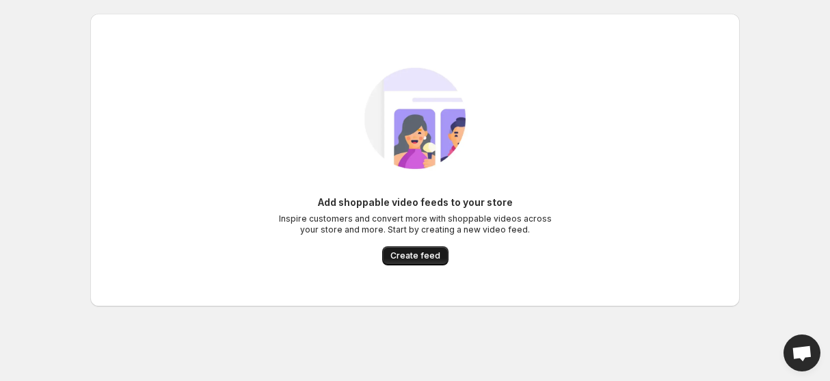
click at [435, 254] on span "Create feed" at bounding box center [415, 255] width 50 height 11
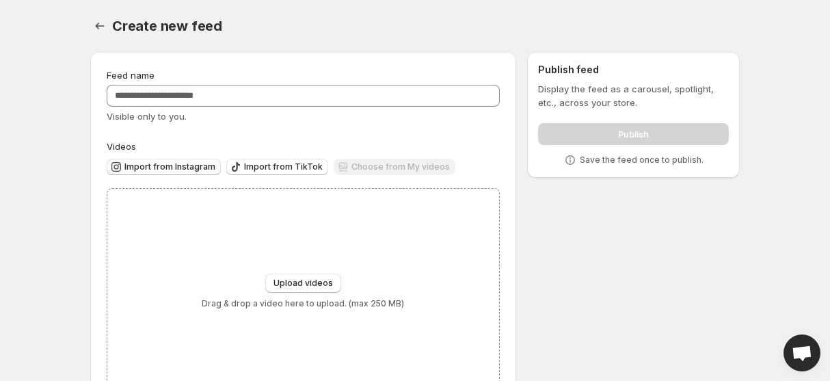
click at [182, 164] on span "Import from Instagram" at bounding box center [169, 166] width 91 height 11
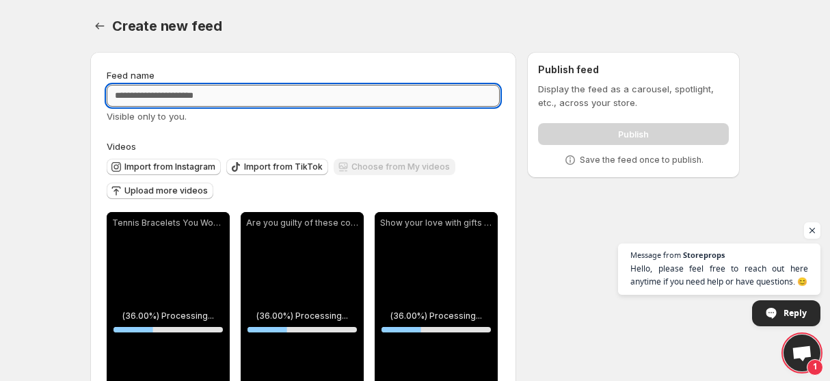
click at [225, 91] on input "Feed name" at bounding box center [303, 96] width 393 height 22
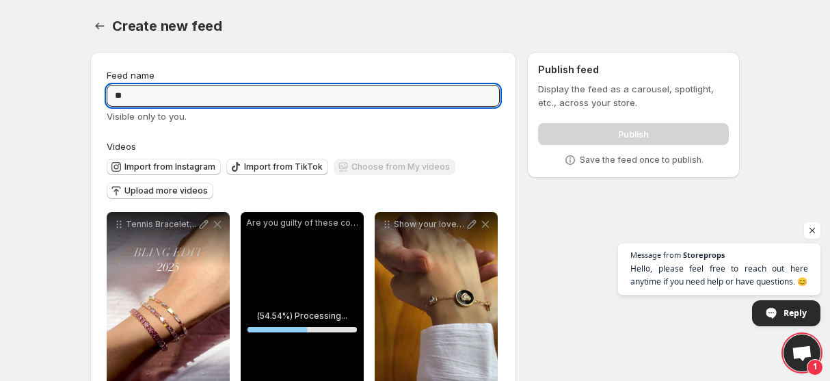
type input "*"
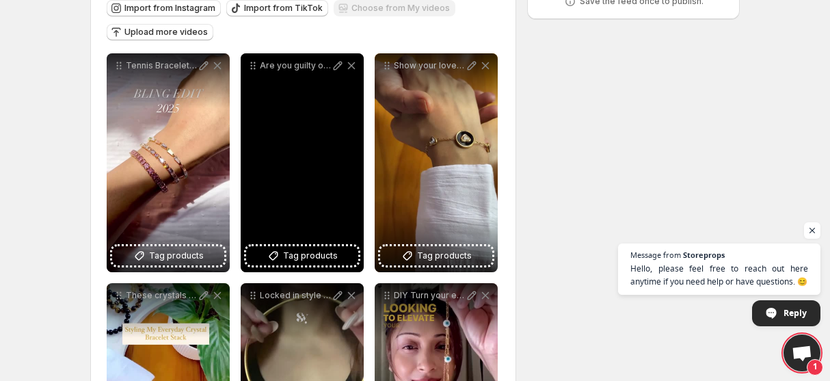
scroll to position [161, 0]
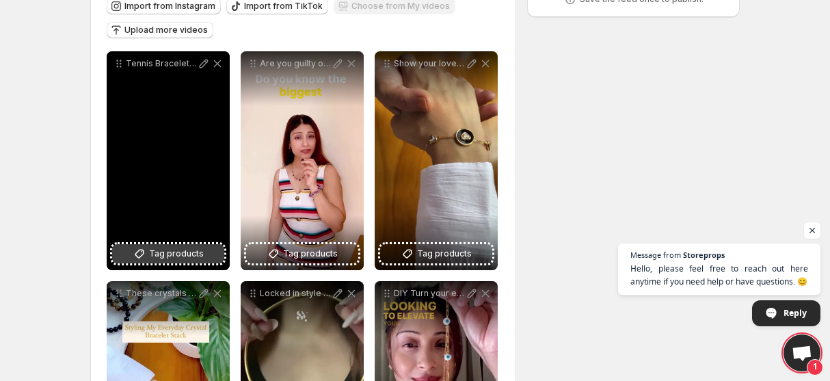
type input "**********"
click at [199, 256] on span "Tag products" at bounding box center [176, 254] width 55 height 14
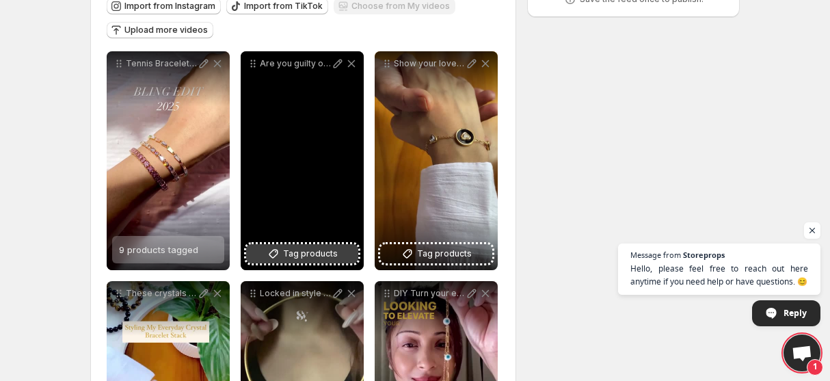
click at [311, 248] on span "Tag products" at bounding box center [310, 254] width 55 height 14
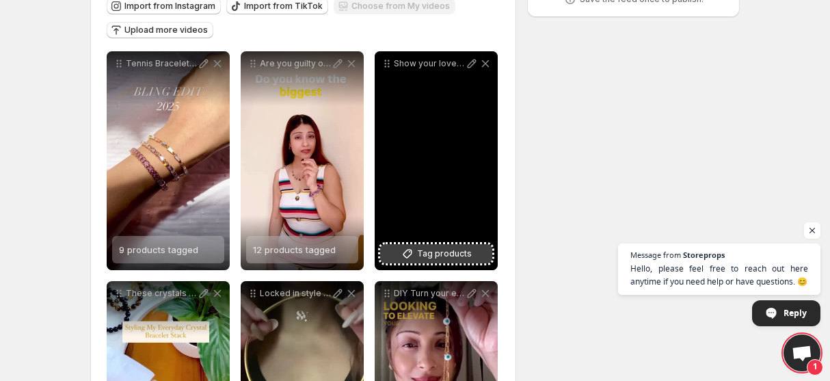
click at [431, 250] on span "Tag products" at bounding box center [444, 254] width 55 height 14
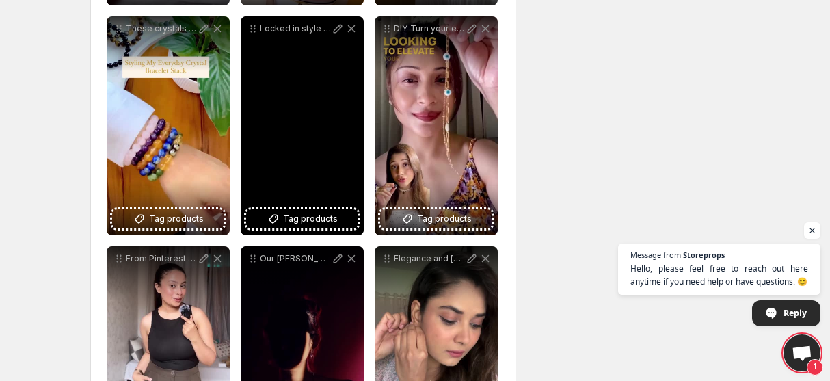
scroll to position [426, 0]
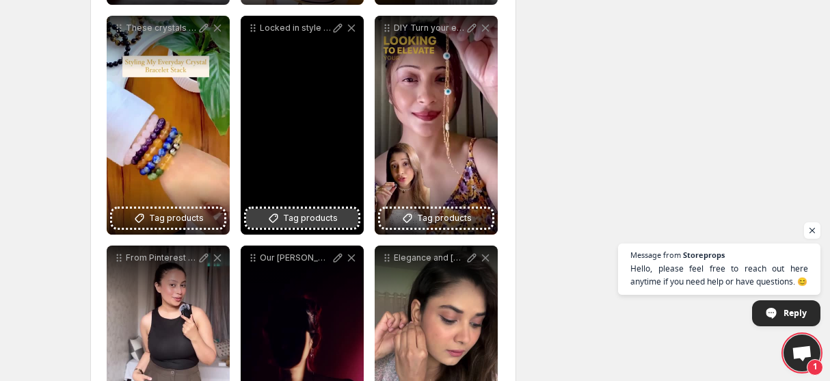
click at [307, 220] on span "Tag products" at bounding box center [310, 218] width 55 height 14
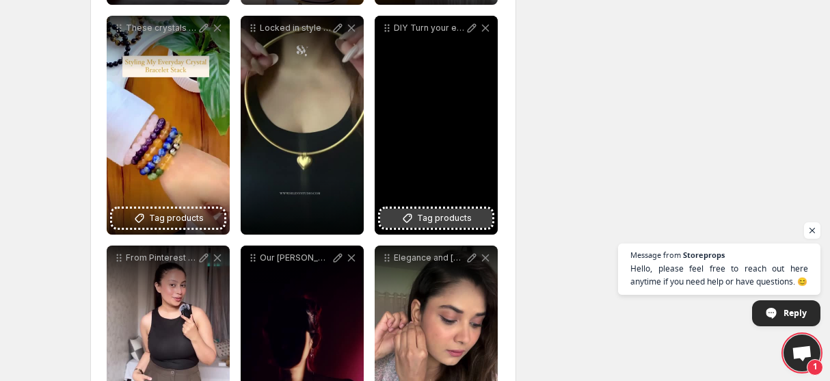
click at [452, 213] on span "Tag products" at bounding box center [444, 218] width 55 height 14
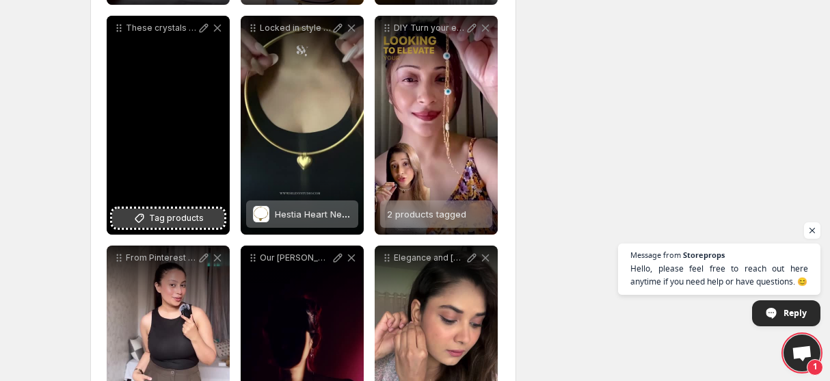
click at [184, 217] on span "Tag products" at bounding box center [176, 218] width 55 height 14
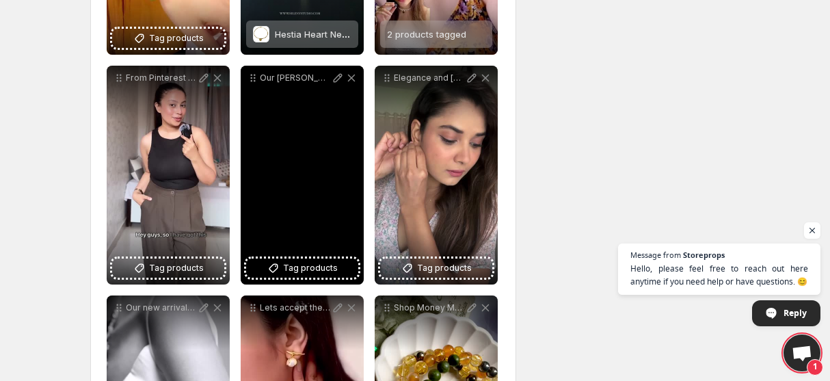
scroll to position [612, 0]
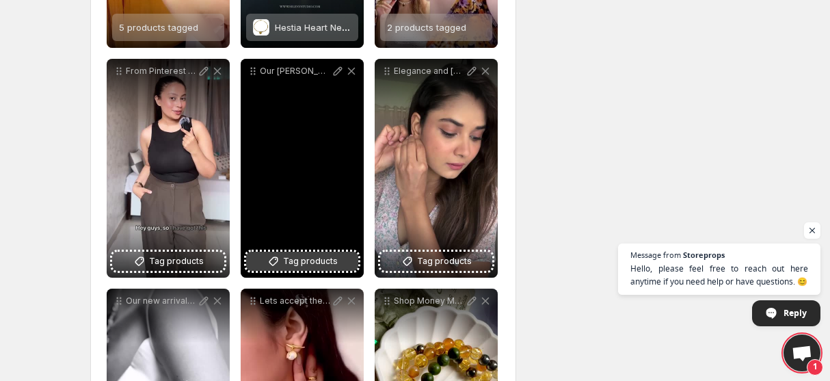
click at [319, 260] on span "Tag products" at bounding box center [310, 261] width 55 height 14
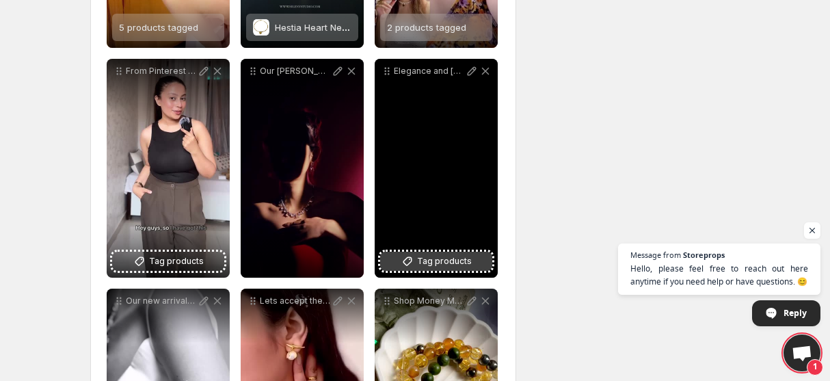
click at [444, 270] on button "Tag products" at bounding box center [436, 260] width 112 height 19
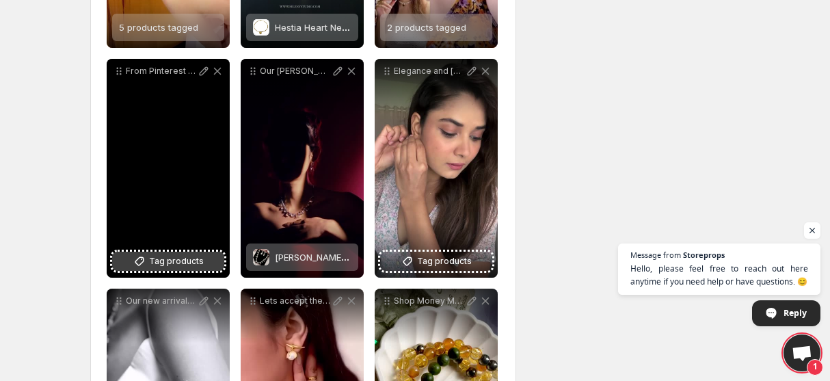
click at [202, 263] on button "Tag products" at bounding box center [168, 260] width 112 height 19
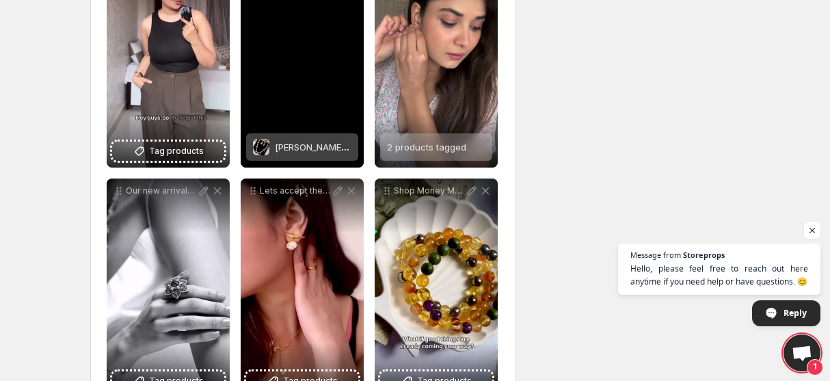
scroll to position [772, 0]
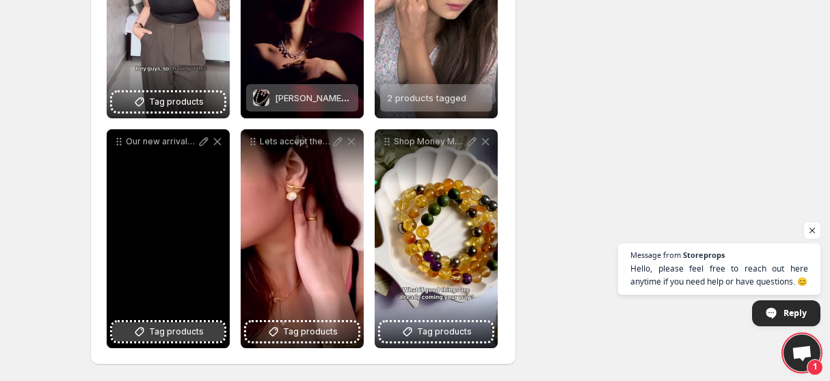
click at [187, 337] on span "Tag products" at bounding box center [176, 332] width 55 height 14
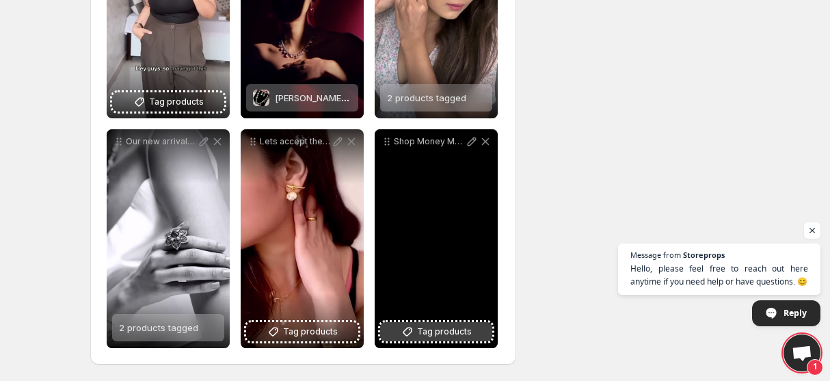
click at [433, 328] on span "Tag products" at bounding box center [444, 332] width 55 height 14
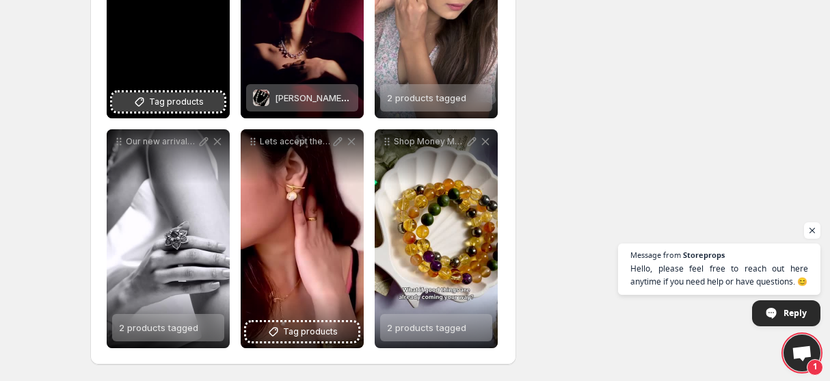
click at [191, 104] on span "Tag products" at bounding box center [176, 102] width 55 height 14
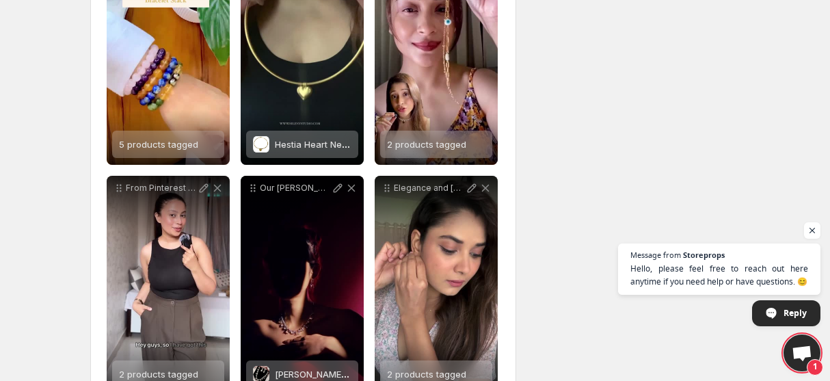
scroll to position [487, 0]
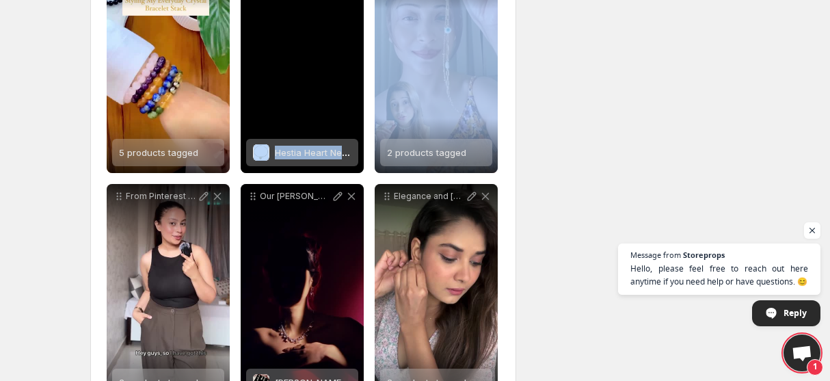
drag, startPoint x: 429, startPoint y: 108, endPoint x: 296, endPoint y: 105, distance: 133.3
click at [296, 105] on div "**********" at bounding box center [303, 178] width 393 height 907
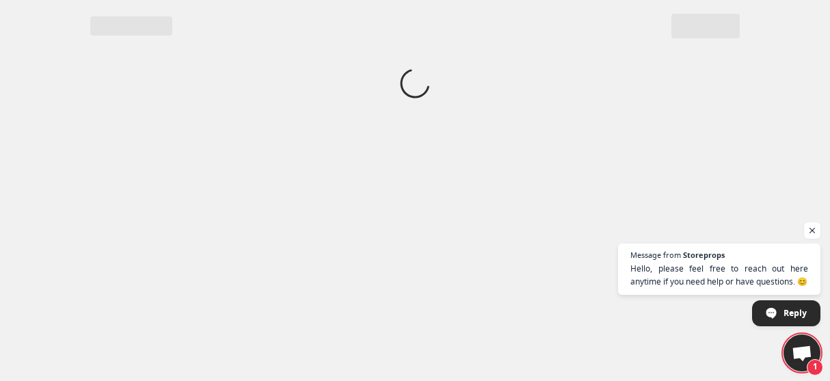
scroll to position [0, 0]
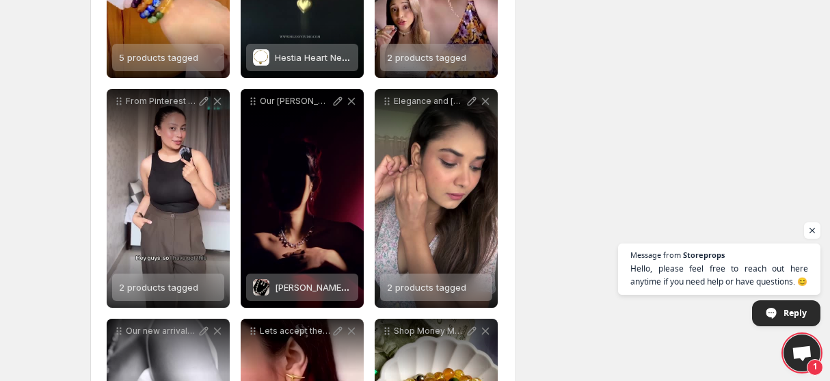
scroll to position [564, 0]
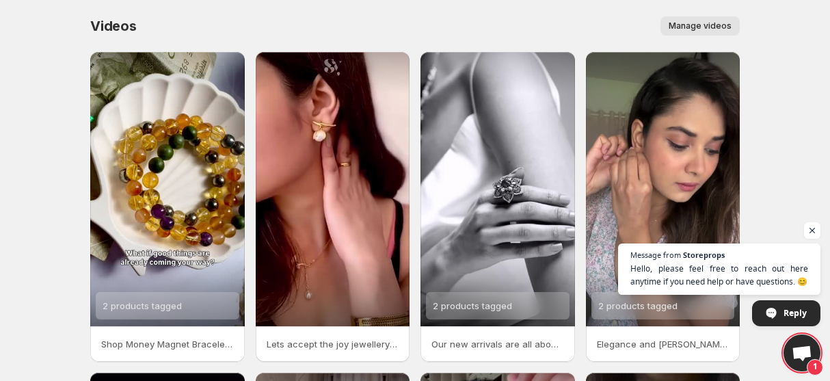
click at [702, 22] on span "Manage videos" at bounding box center [699, 25] width 63 height 11
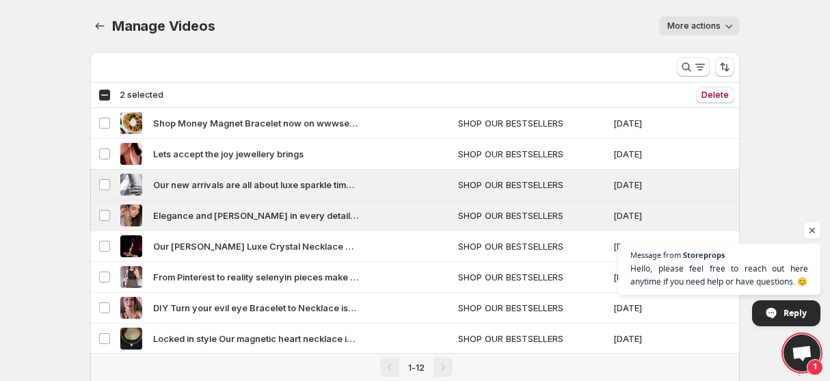
click at [725, 25] on icon "button" at bounding box center [729, 26] width 14 height 14
click at [725, 24] on icon "button" at bounding box center [729, 26] width 14 height 14
click at [103, 96] on div "Select all 12 videos 2 selected" at bounding box center [130, 95] width 65 height 12
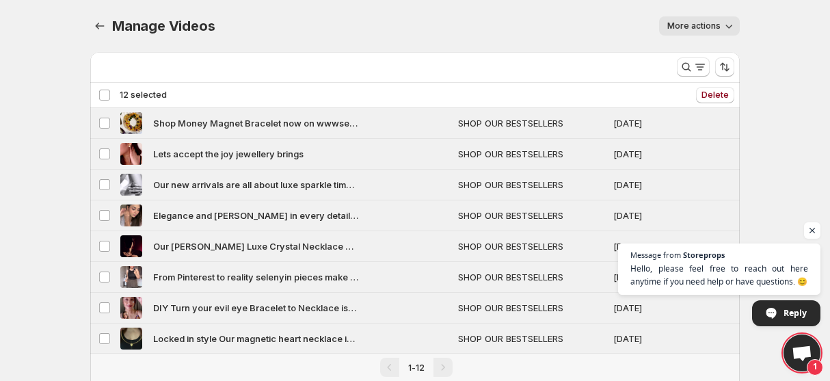
click at [103, 96] on div "Deselect all 12 videos 12 selected" at bounding box center [132, 95] width 68 height 12
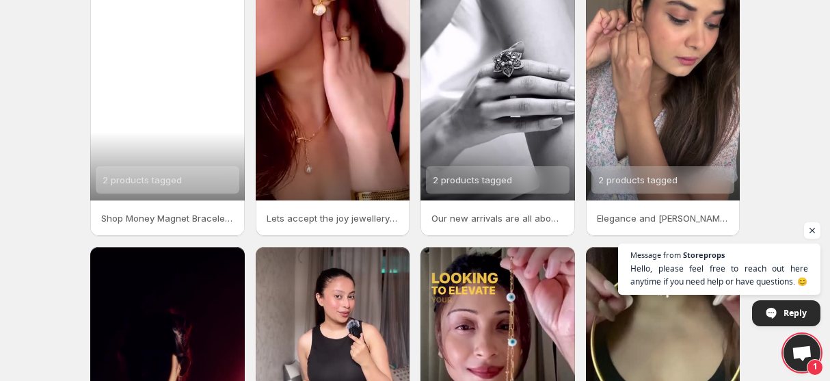
scroll to position [125, 0]
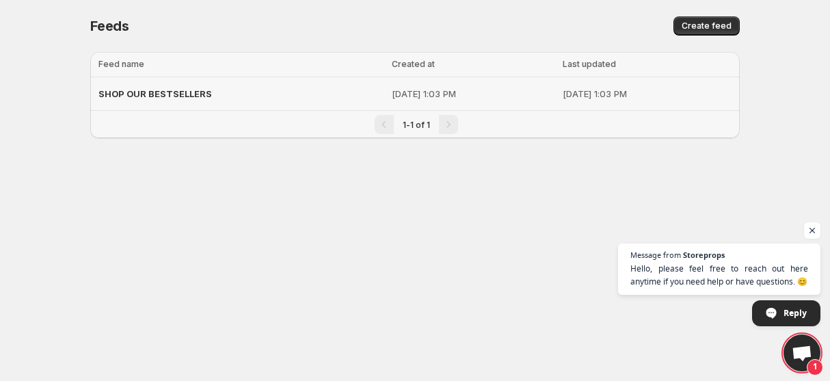
click at [520, 90] on p "[DATE] 1:03 PM" at bounding box center [473, 94] width 163 height 14
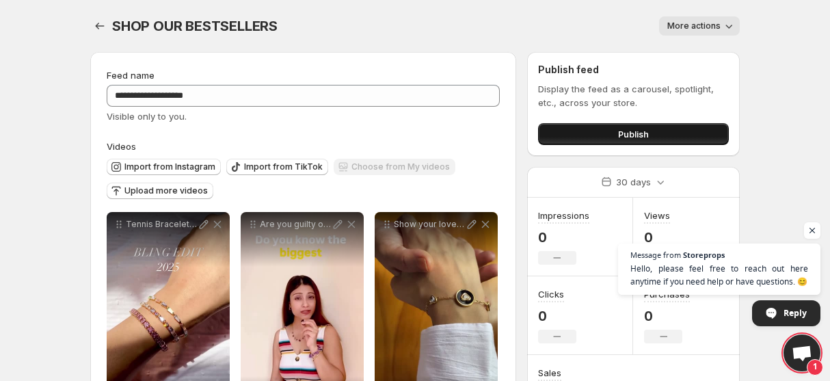
click at [666, 138] on button "Publish" at bounding box center [633, 134] width 191 height 22
